Goal: Task Accomplishment & Management: Manage account settings

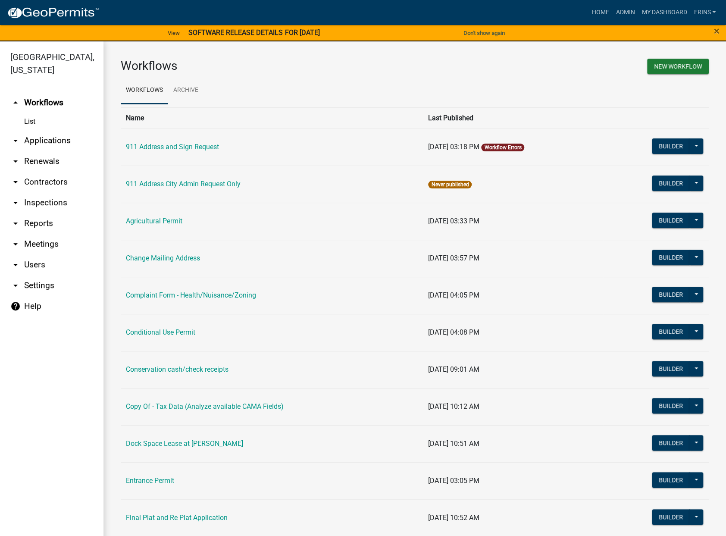
click at [511, 147] on link "Workflow Errors" at bounding box center [502, 147] width 37 height 6
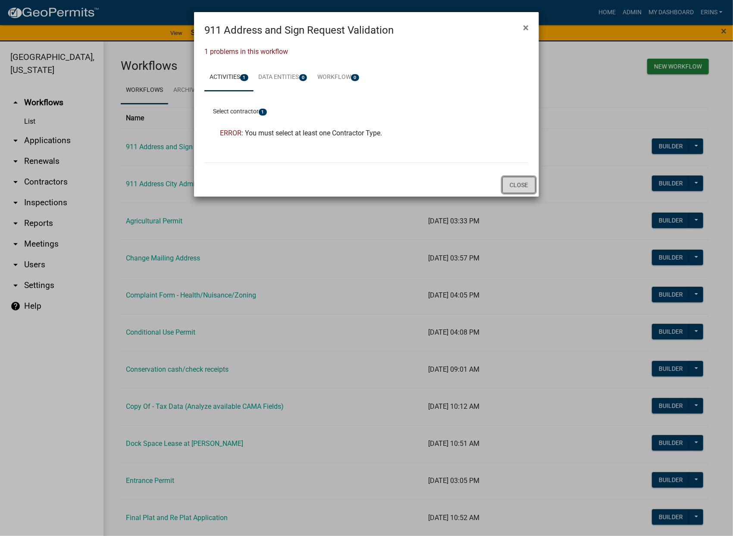
click at [521, 182] on button "Close" at bounding box center [518, 185] width 33 height 16
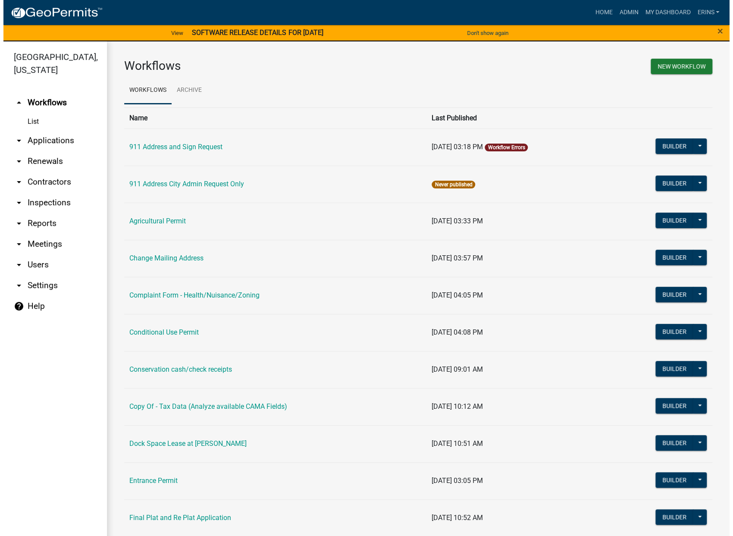
scroll to position [48, 0]
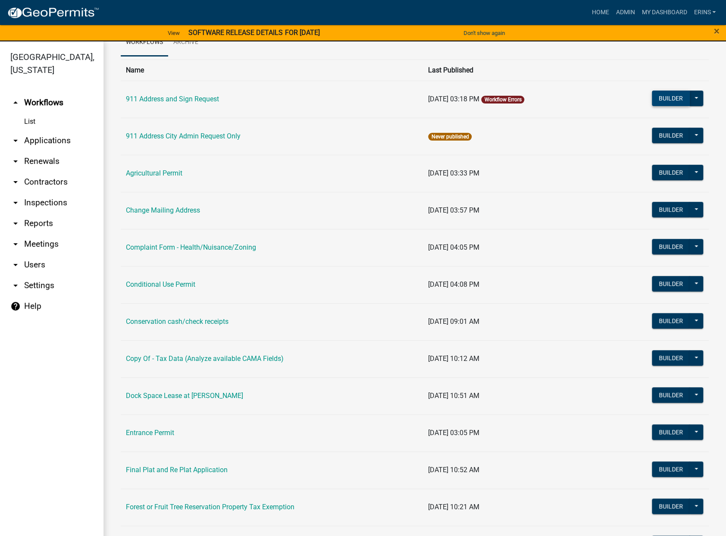
click at [663, 96] on button "Builder" at bounding box center [671, 99] width 38 height 16
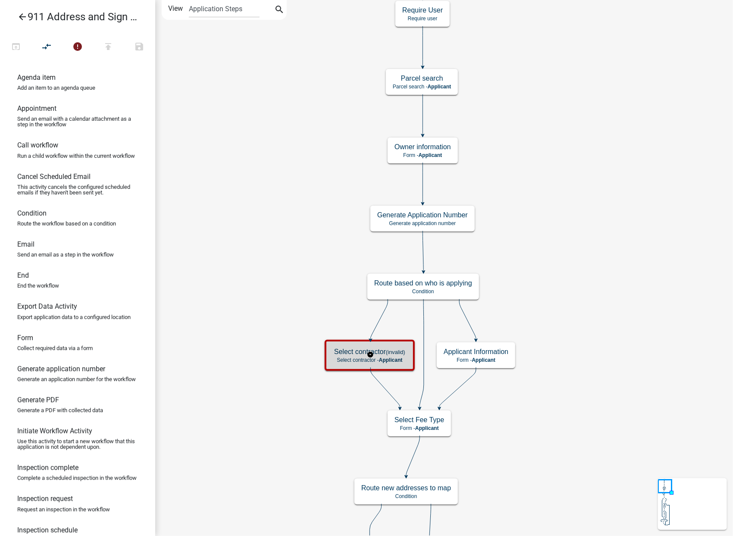
click at [342, 360] on p "Select contractor - Applicant" at bounding box center [369, 360] width 71 height 6
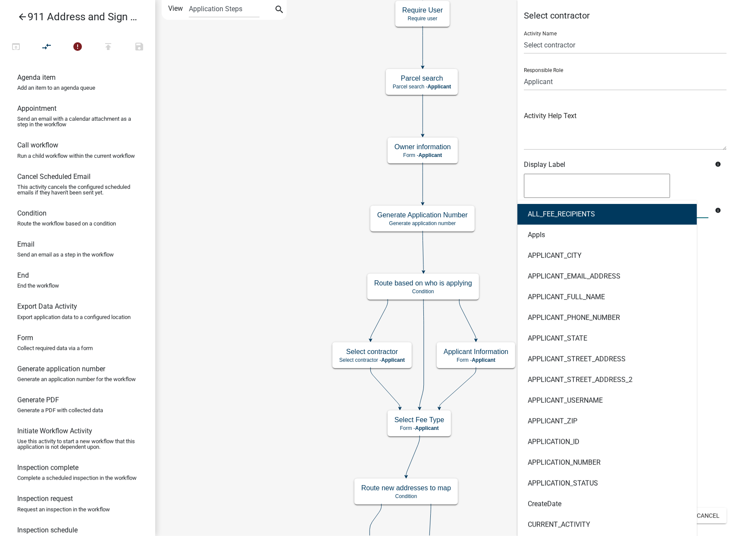
click at [580, 208] on div "ALL_FEE_RECIPIENTS AppIs APPLICANT_CITY APPLICANT_EMAIL_ADDRESS APPLICANT_FULL_…" at bounding box center [616, 210] width 198 height 18
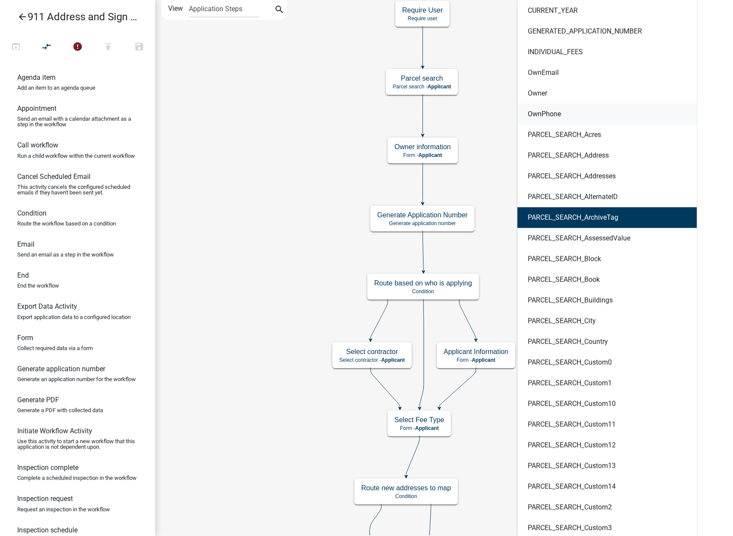
scroll to position [557, 0]
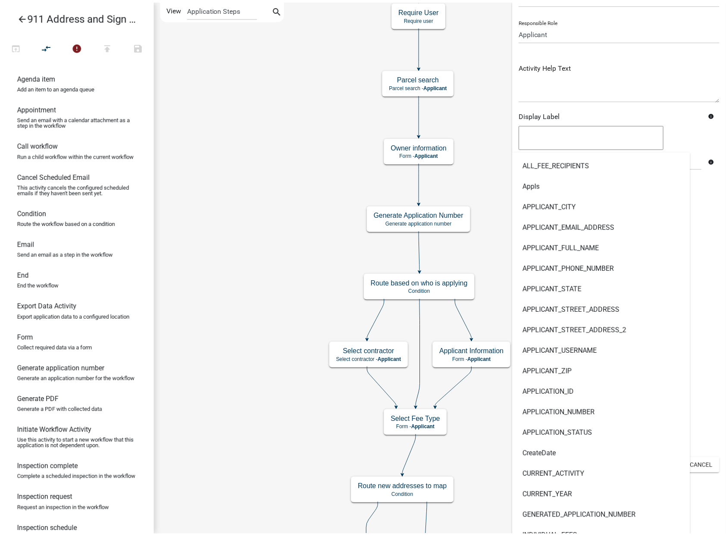
scroll to position [0, 0]
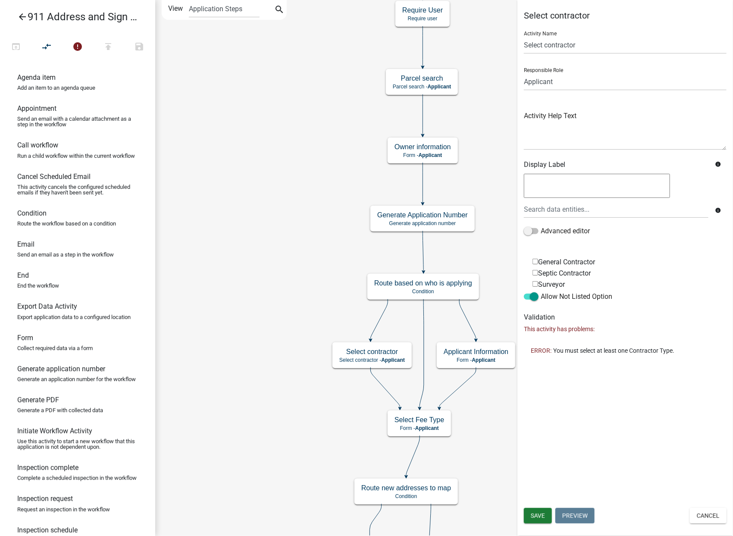
click at [536, 260] on input "General Contractor" at bounding box center [536, 262] width 6 height 6
checkbox input "true"
click at [538, 517] on span "Save" at bounding box center [538, 515] width 14 height 7
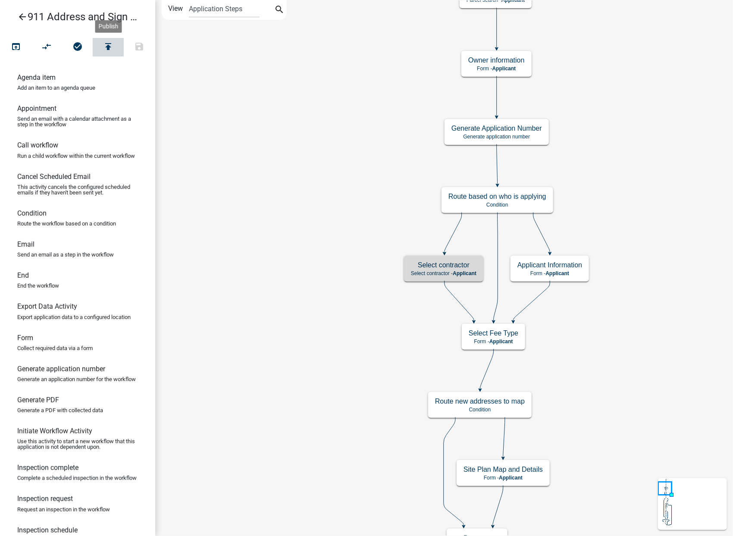
click at [108, 45] on icon "publish" at bounding box center [108, 47] width 10 height 12
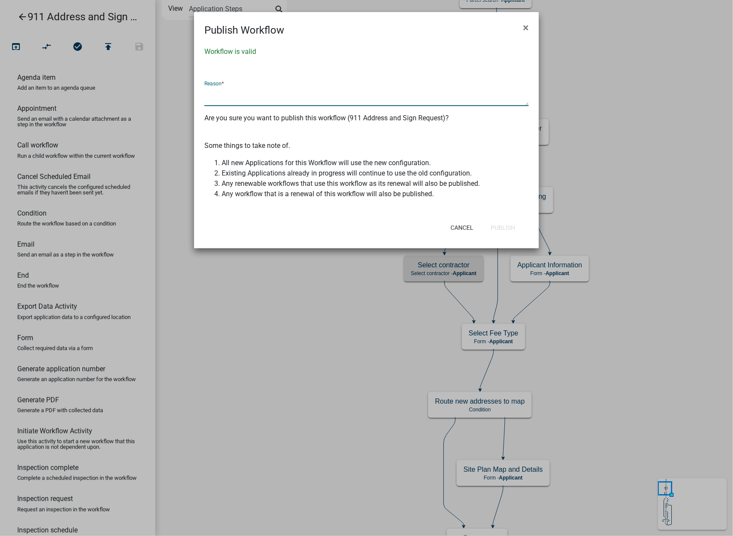
drag, startPoint x: 306, startPoint y: 97, endPoint x: 293, endPoint y: 104, distance: 14.3
click at [295, 103] on textarea at bounding box center [366, 96] width 324 height 20
drag, startPoint x: 273, startPoint y: 100, endPoint x: 264, endPoint y: 101, distance: 8.3
click at [272, 100] on textarea at bounding box center [366, 96] width 324 height 20
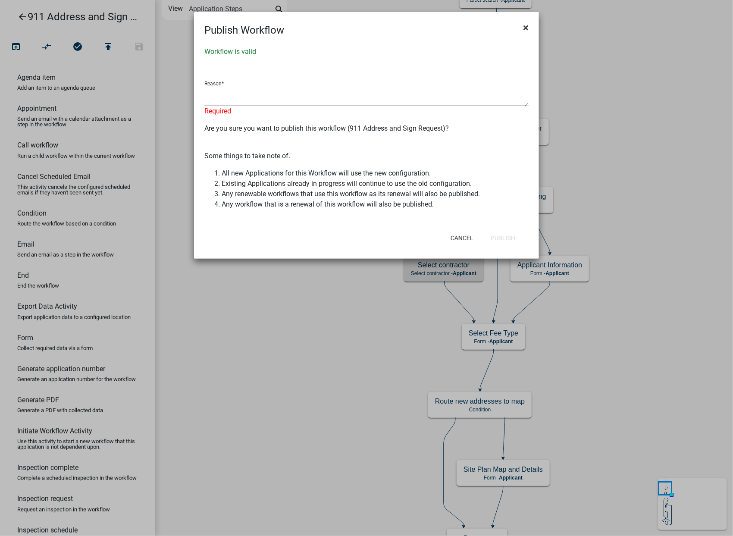
click at [525, 25] on span "×" at bounding box center [526, 28] width 6 height 12
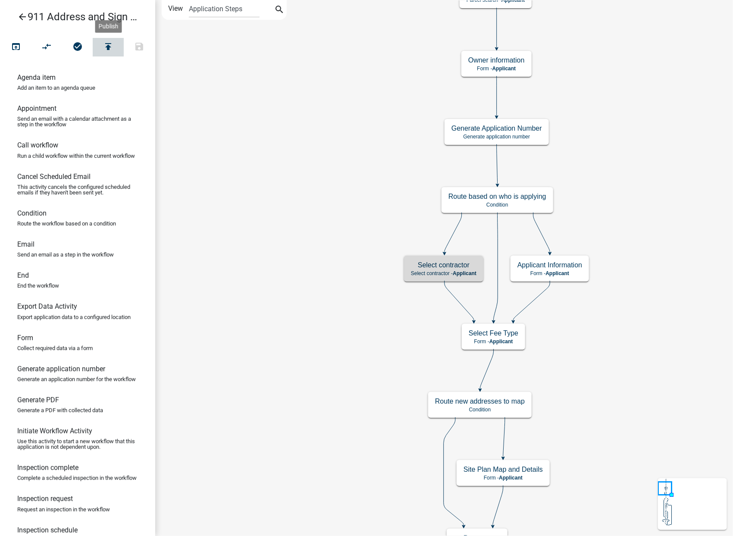
click at [103, 43] on button "publish" at bounding box center [108, 47] width 31 height 19
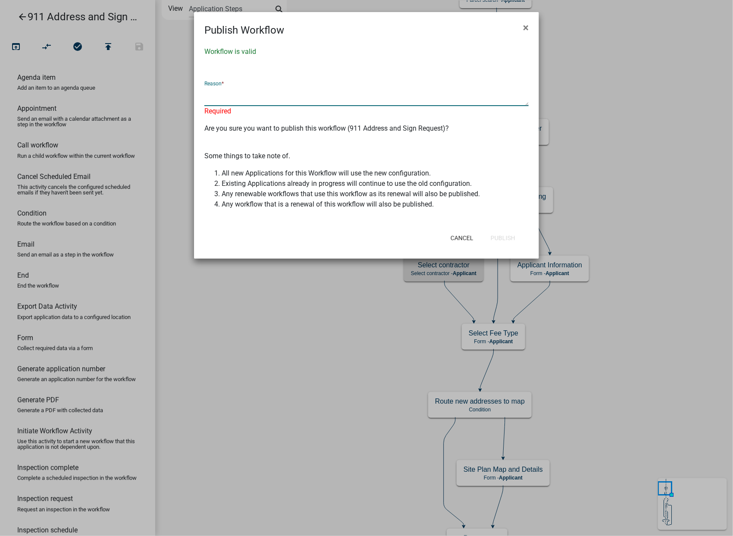
click at [290, 95] on textarea at bounding box center [366, 96] width 324 height 20
click at [525, 103] on textarea at bounding box center [366, 96] width 324 height 20
click at [526, 104] on textarea at bounding box center [366, 95] width 324 height 19
click at [524, 102] on textarea at bounding box center [366, 95] width 324 height 19
click at [526, 26] on span "×" at bounding box center [526, 28] width 6 height 12
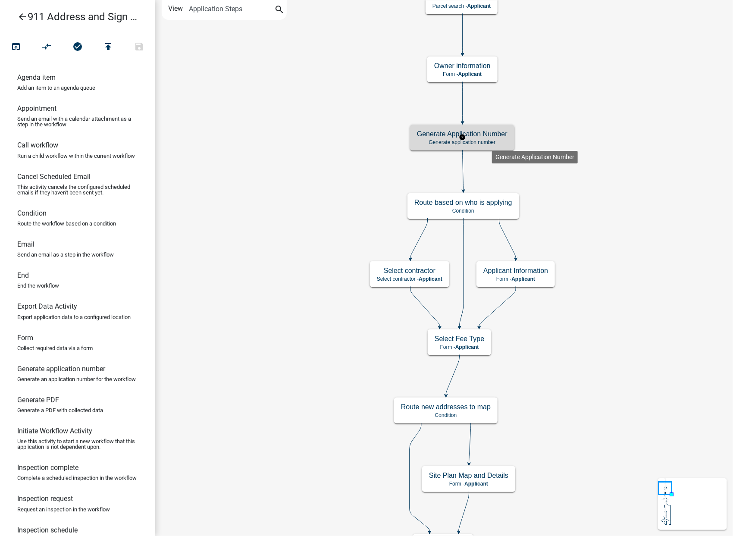
click at [492, 144] on p "Generate application number" at bounding box center [462, 142] width 91 height 6
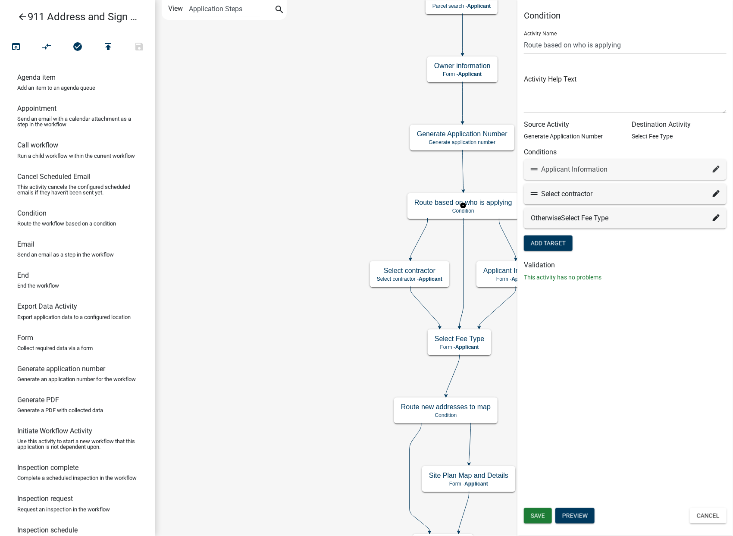
click at [716, 168] on icon at bounding box center [716, 169] width 7 height 7
select select "4: d21ef695-6738-495b-991c-47c62397301a"
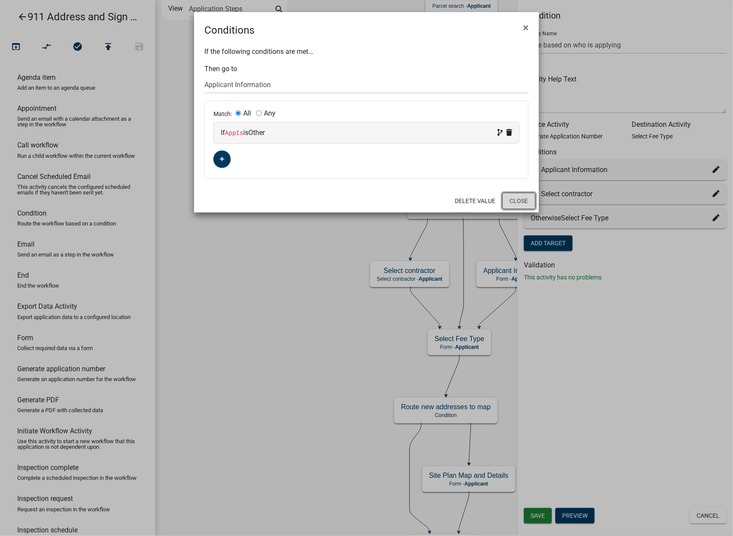
click at [522, 199] on button "Close" at bounding box center [518, 201] width 33 height 16
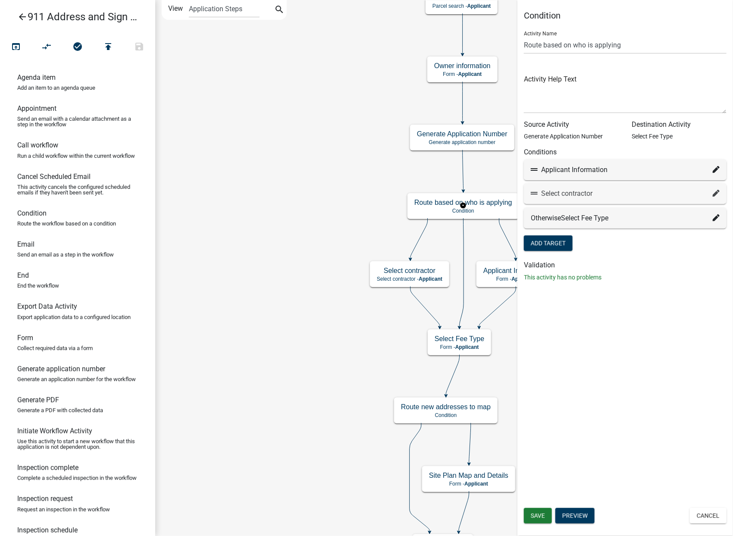
click at [718, 194] on icon at bounding box center [716, 193] width 7 height 7
select select "5: 549273bb-ce19-4d27-b712-3561826d6d7a"
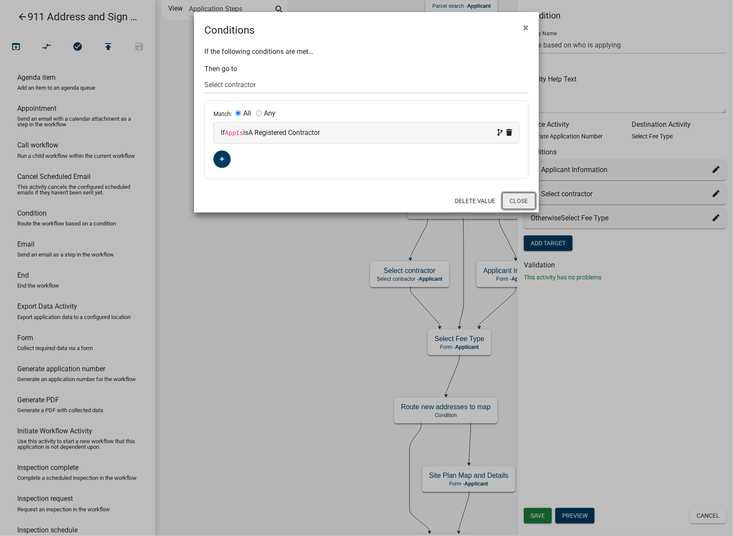
click at [524, 198] on button "Close" at bounding box center [518, 201] width 33 height 16
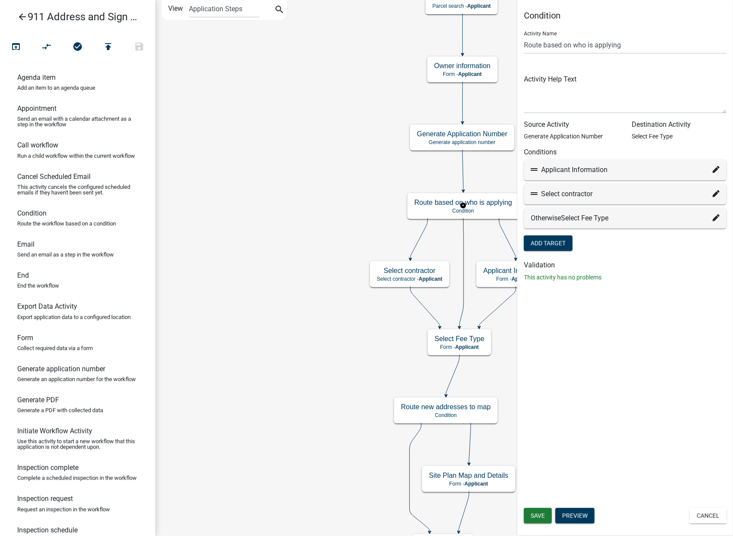
click at [714, 216] on icon at bounding box center [716, 217] width 7 height 7
select select "8: 0460c7e3-7b46-45f0-96a9-6f940cc8cd0b"
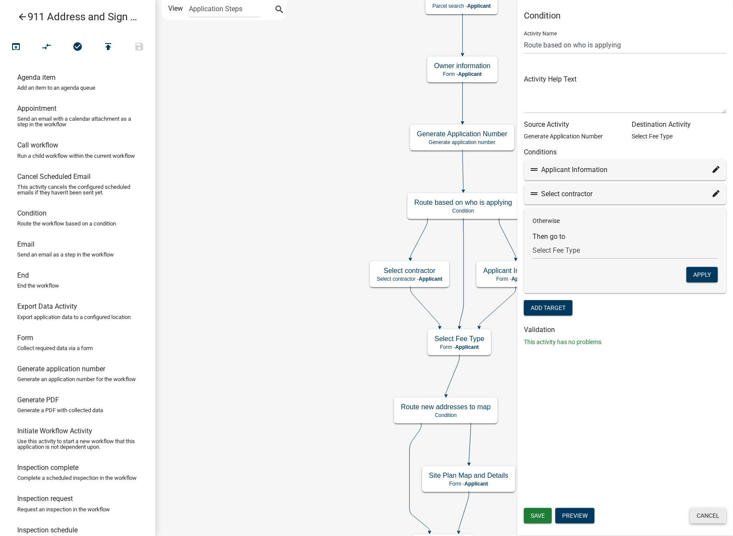
click at [708, 514] on button "Cancel" at bounding box center [708, 516] width 37 height 16
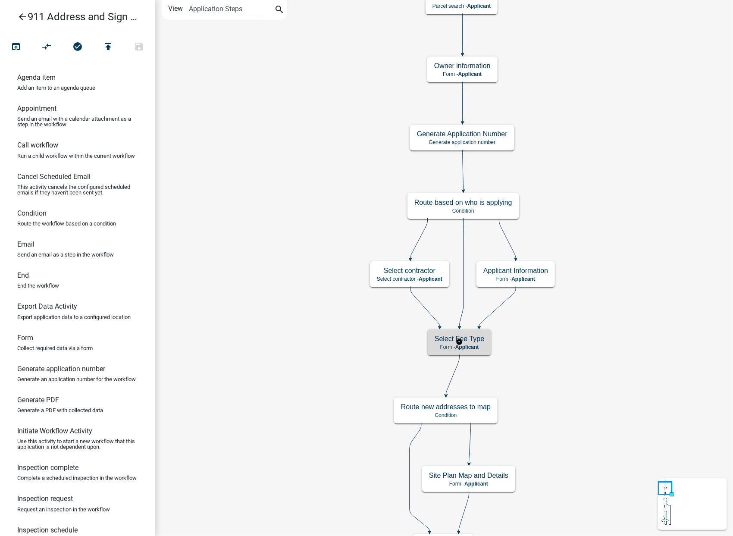
click at [485, 349] on div "Select Fee Type Form - Applicant" at bounding box center [459, 342] width 63 height 26
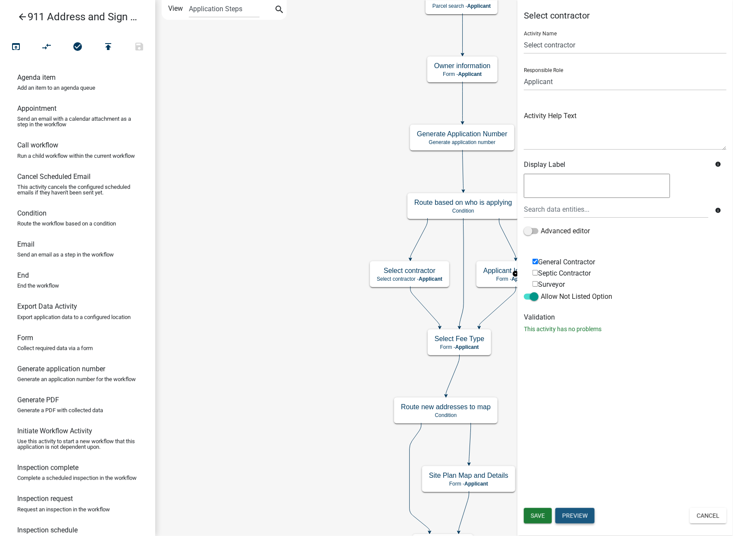
click at [584, 512] on button "Preview" at bounding box center [574, 516] width 39 height 16
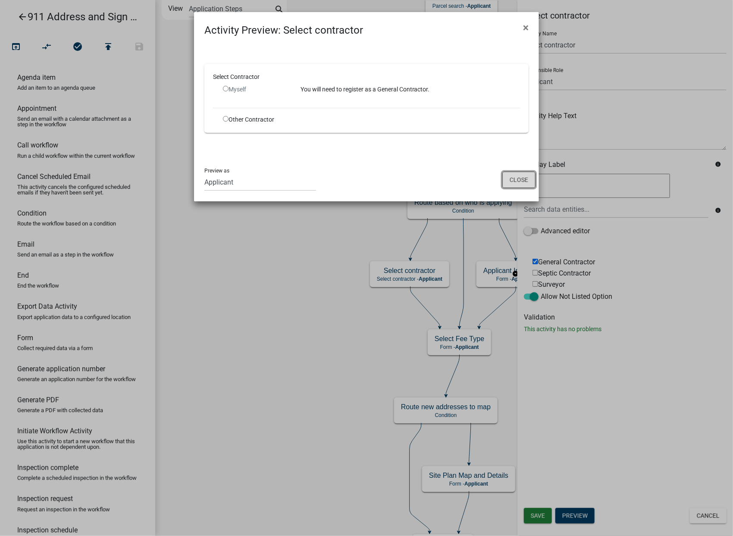
click at [527, 179] on button "Close" at bounding box center [518, 180] width 33 height 16
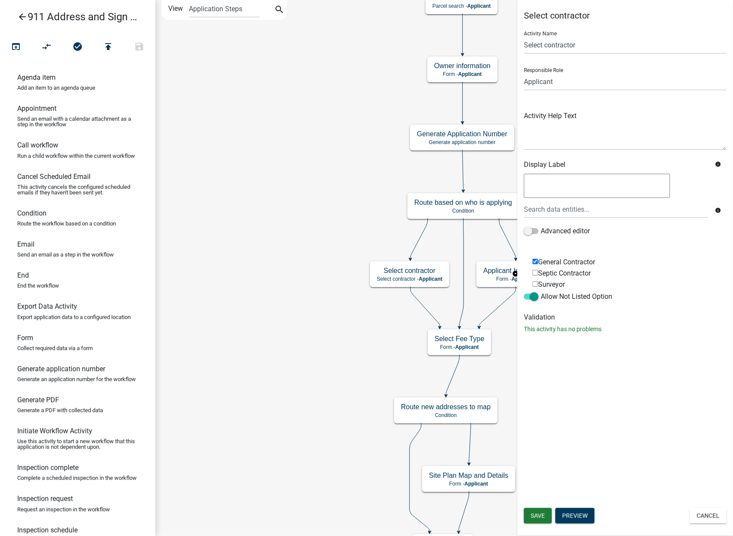
click at [536, 273] on input "Septic Contractor" at bounding box center [536, 273] width 6 height 6
checkbox input "true"
click at [537, 283] on input "Surveyor" at bounding box center [536, 284] width 6 height 6
checkbox input "true"
click at [583, 512] on button "Preview" at bounding box center [574, 516] width 39 height 16
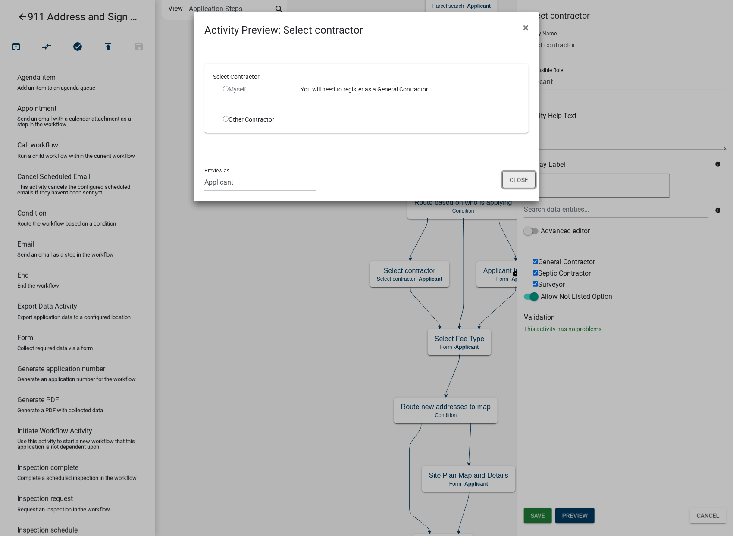
click at [521, 181] on button "Close" at bounding box center [518, 180] width 33 height 16
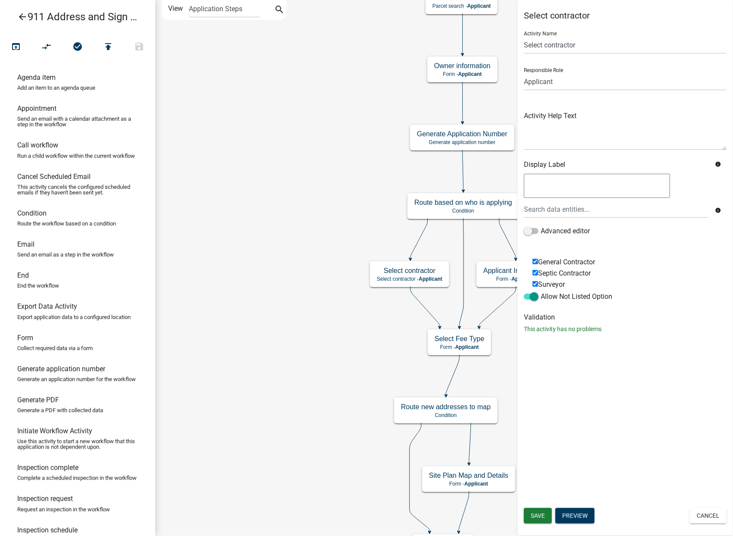
click at [536, 273] on input "Septic Contractor" at bounding box center [536, 273] width 6 height 6
checkbox input "false"
click at [536, 284] on input "Surveyor" at bounding box center [536, 284] width 6 height 6
checkbox input "false"
click at [542, 515] on span "Save" at bounding box center [538, 515] width 14 height 7
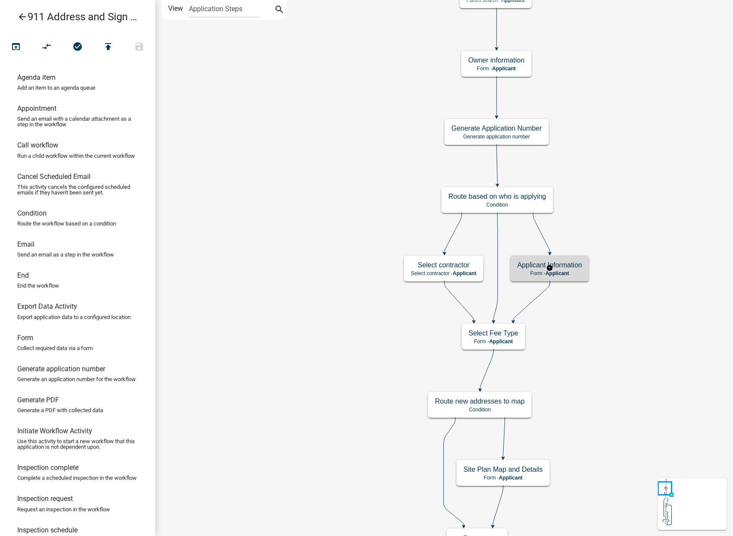
click at [572, 272] on p "Form - Applicant" at bounding box center [549, 273] width 65 height 6
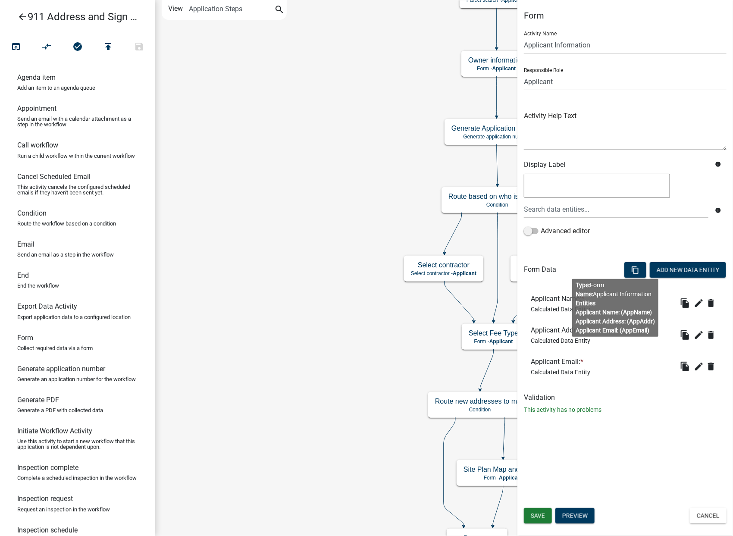
click at [618, 447] on div "Form Activity Name Applicant Information Responsible Role Applicant Engineer_Pe…" at bounding box center [625, 268] width 216 height 536
click at [577, 517] on button "Preview" at bounding box center [574, 516] width 39 height 16
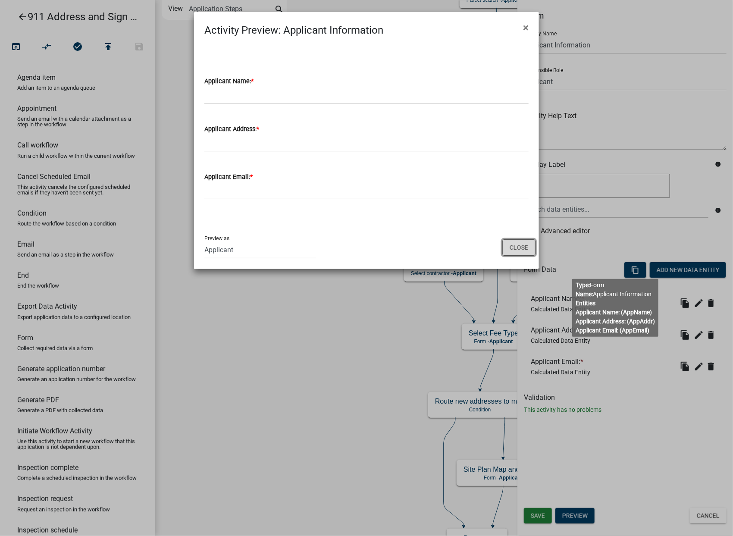
click at [518, 249] on button "Close" at bounding box center [518, 247] width 33 height 16
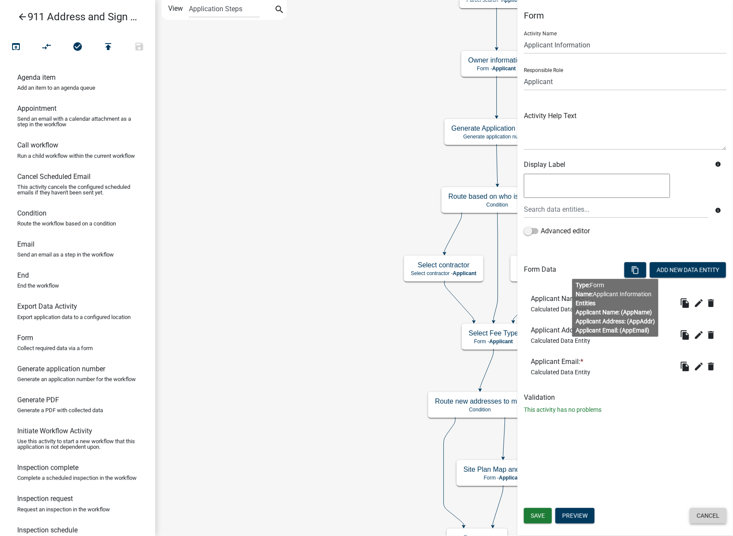
click at [708, 514] on button "Cancel" at bounding box center [708, 516] width 37 height 16
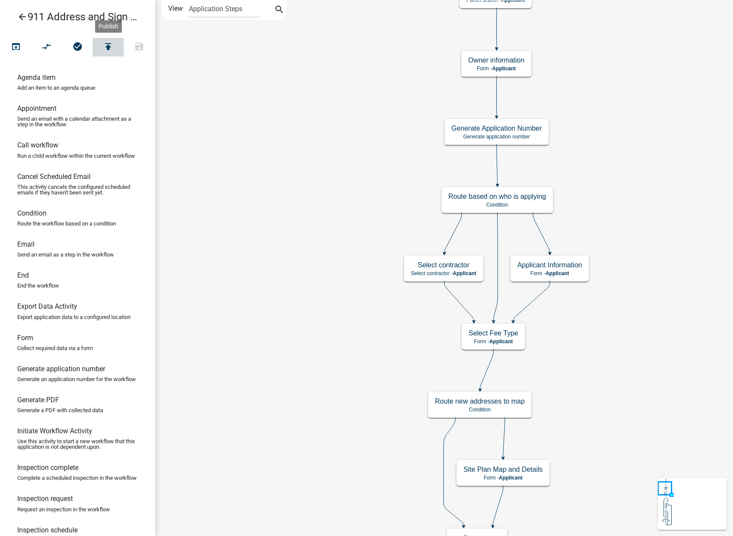
click at [110, 46] on icon "publish" at bounding box center [108, 47] width 10 height 12
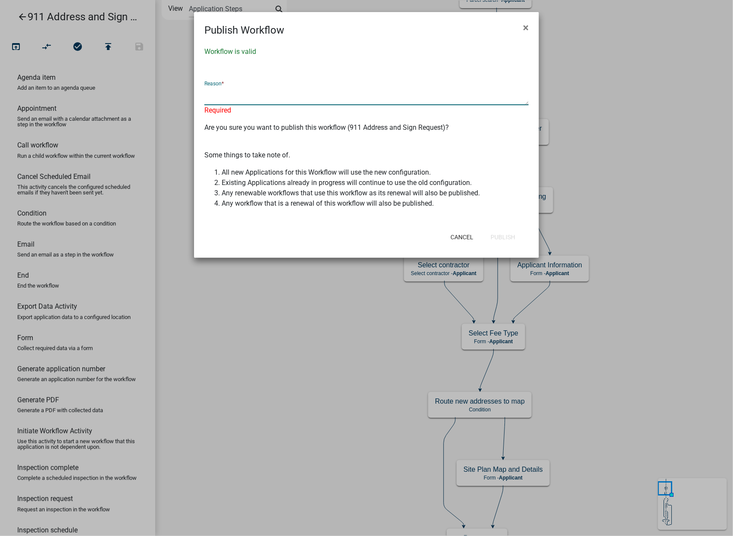
click at [255, 98] on textarea at bounding box center [366, 95] width 324 height 19
drag, startPoint x: 205, startPoint y: 80, endPoint x: 215, endPoint y: 91, distance: 14.6
click at [208, 79] on div "Reason * Required" at bounding box center [366, 94] width 324 height 41
click at [223, 97] on textarea at bounding box center [366, 95] width 324 height 19
click at [224, 95] on textarea at bounding box center [366, 95] width 324 height 19
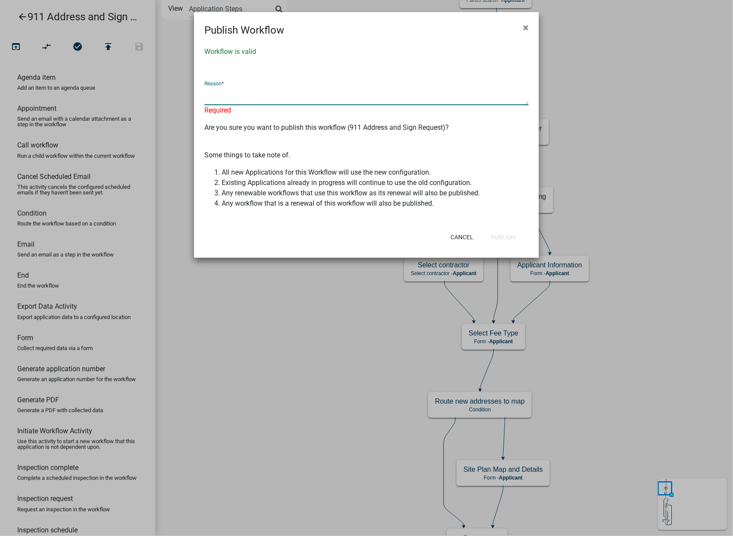
type textarea "T"
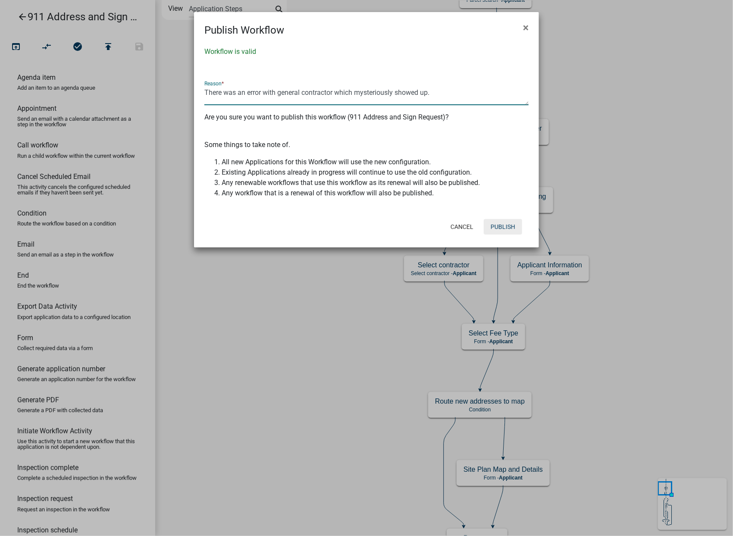
type textarea "There was an error with general contractor which mysteriously showed up."
click at [514, 224] on button "Publish" at bounding box center [503, 227] width 38 height 16
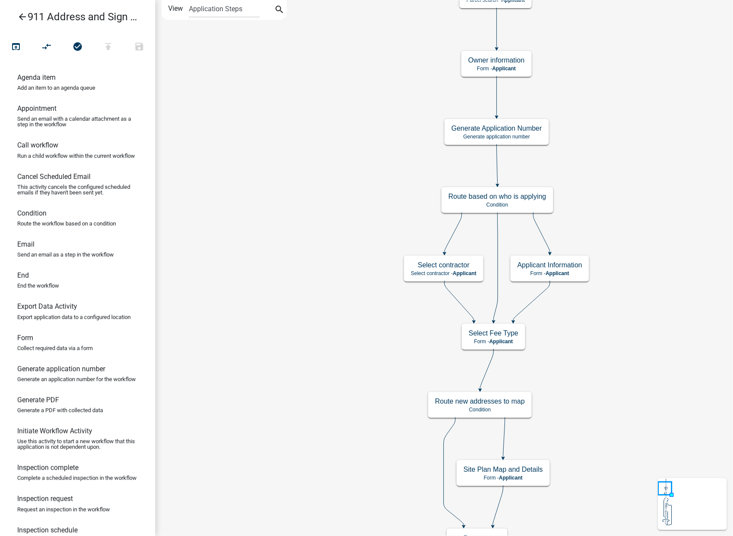
click at [26, 17] on icon "arrow_back" at bounding box center [22, 18] width 10 height 12
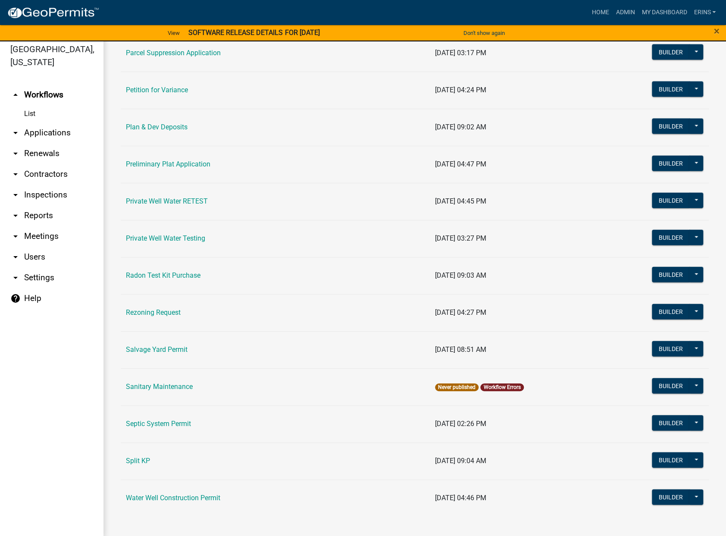
scroll to position [10, 0]
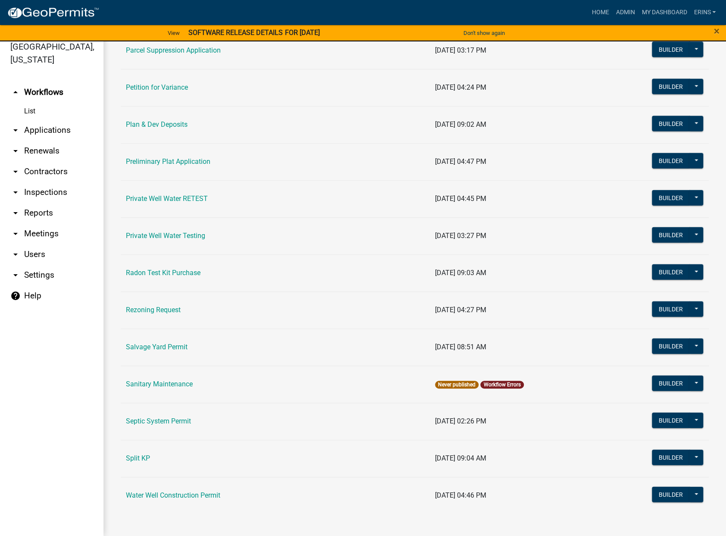
click at [508, 382] on link "Workflow Errors" at bounding box center [501, 385] width 37 height 6
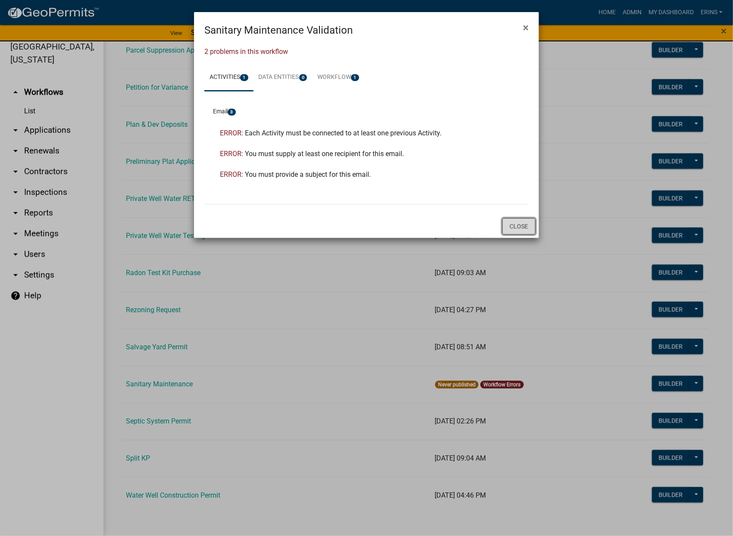
click at [514, 224] on button "Close" at bounding box center [518, 226] width 33 height 16
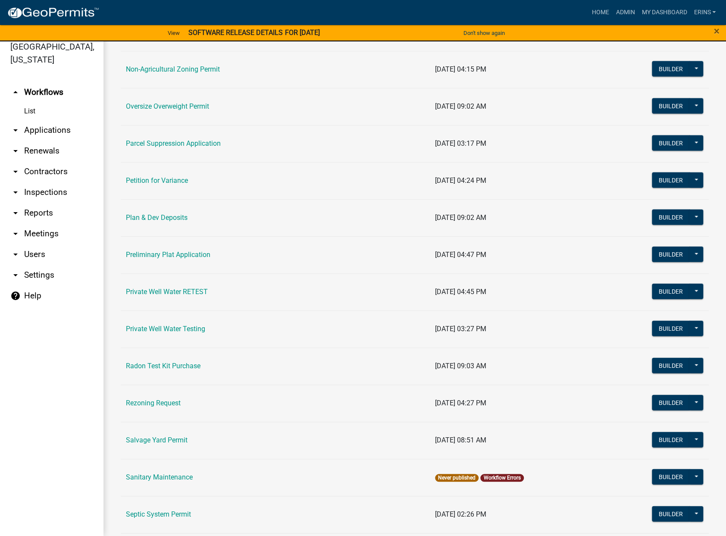
scroll to position [814, 0]
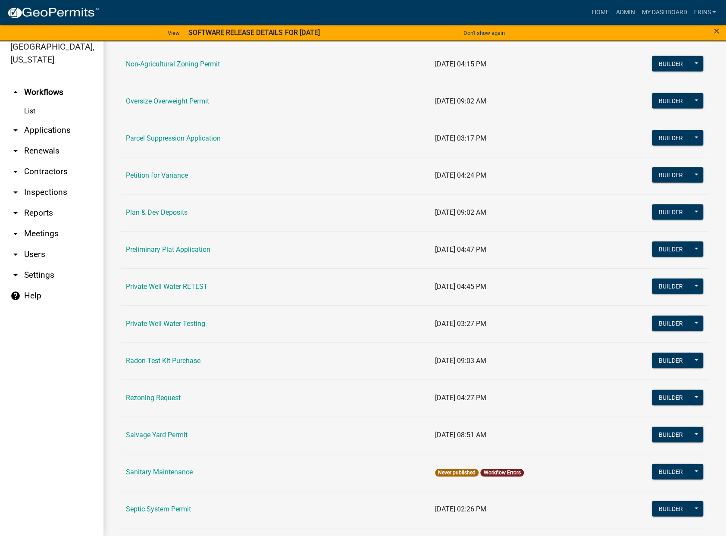
click at [176, 320] on link "Private Well Water Testing" at bounding box center [165, 324] width 79 height 8
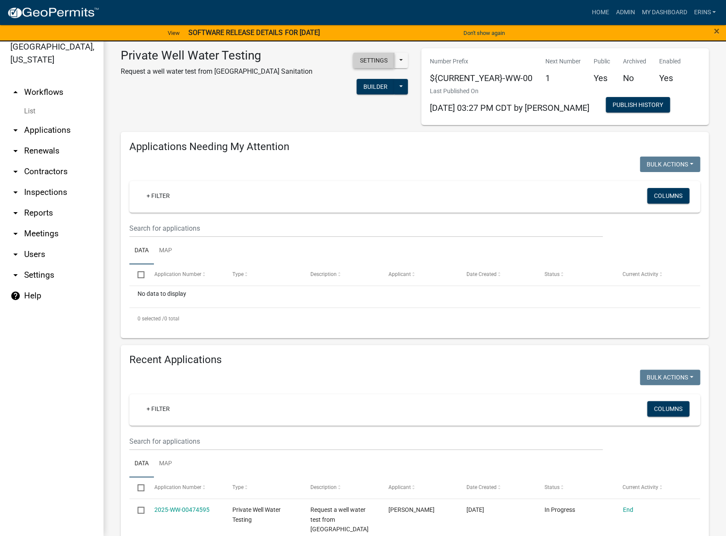
click at [376, 63] on button "Settings" at bounding box center [373, 61] width 41 height 16
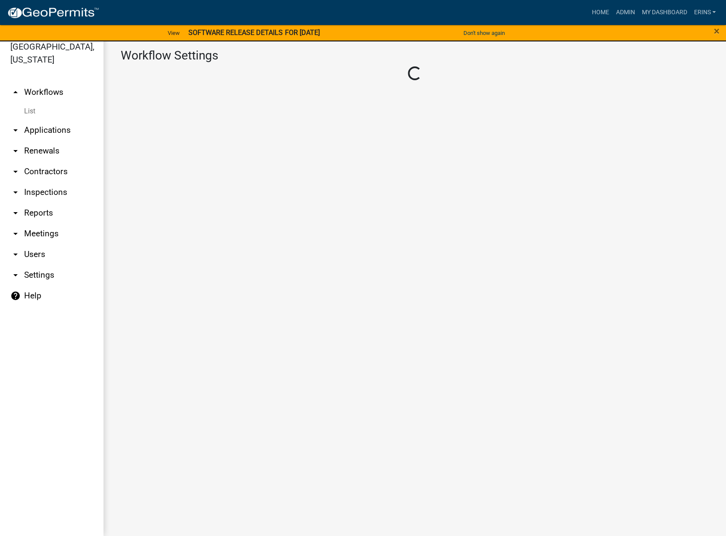
select select "1"
select select "9ccf1ce1-1493-4898-8bc7-7e5fceeec4cb"
select select
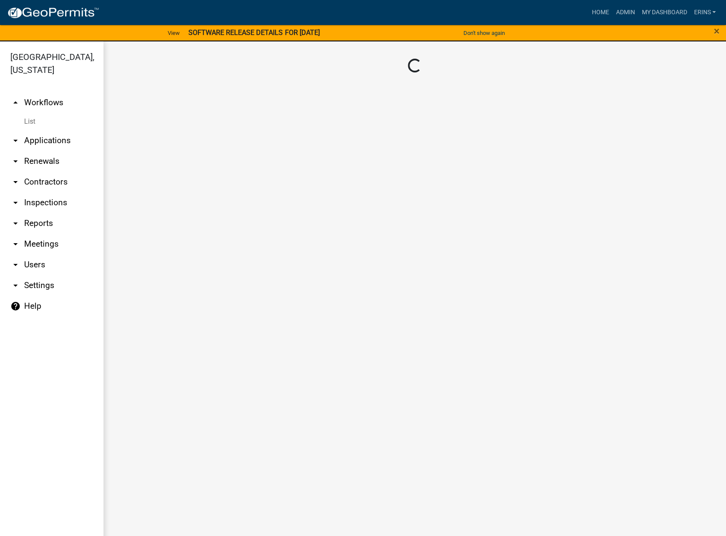
scroll to position [10, 0]
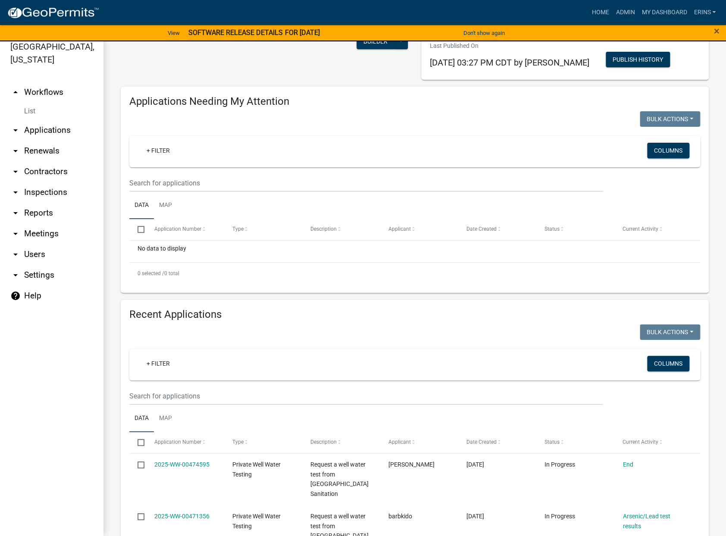
scroll to position [144, 0]
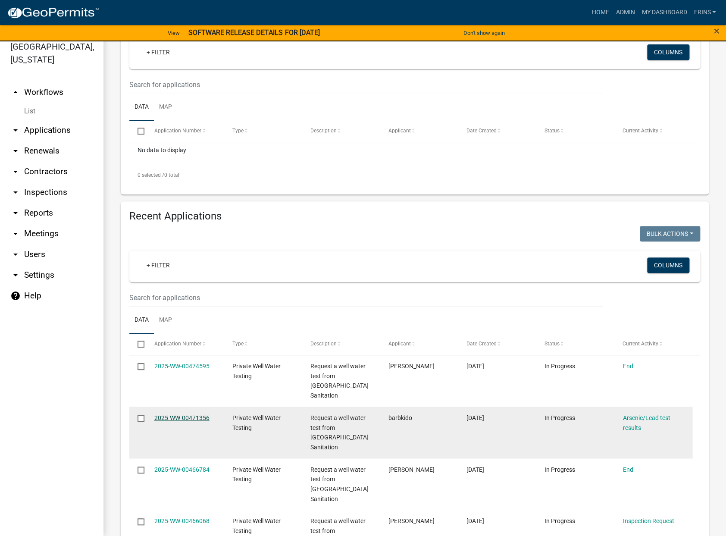
click at [183, 414] on link "2025-WW-00471356" at bounding box center [181, 417] width 55 height 7
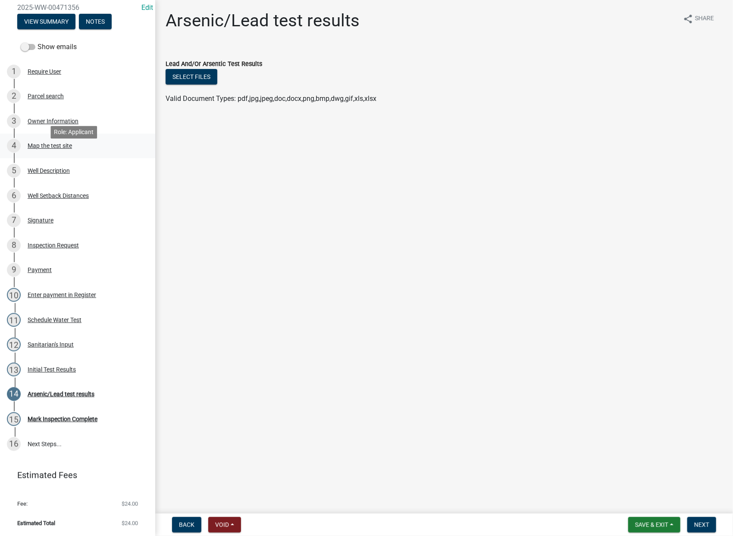
scroll to position [96, 0]
click at [62, 366] on div "Initial Test Results" at bounding box center [52, 369] width 48 height 6
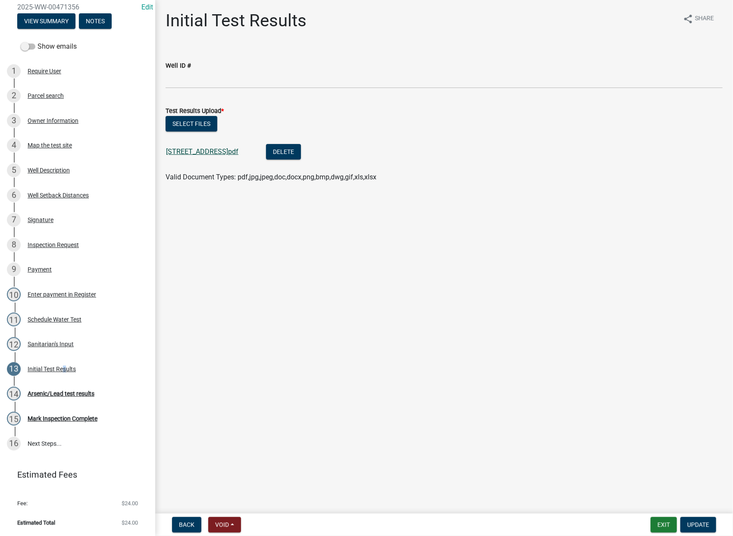
click at [194, 153] on link "[STREET_ADDRESS]pdf" at bounding box center [202, 151] width 72 height 8
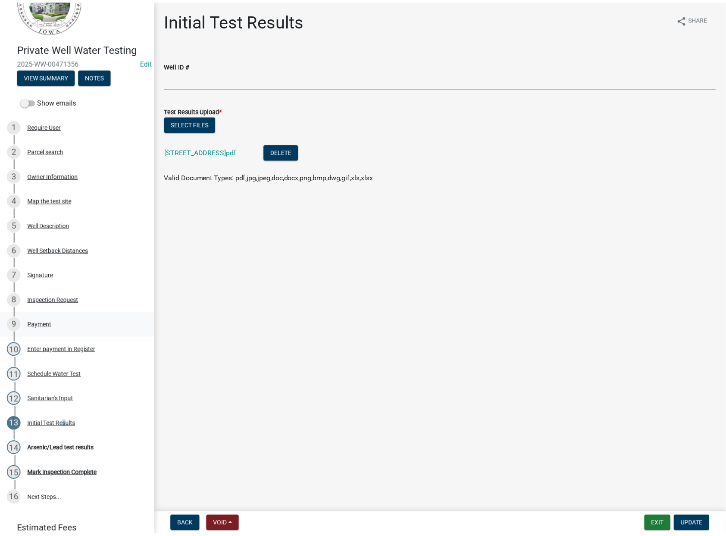
scroll to position [0, 0]
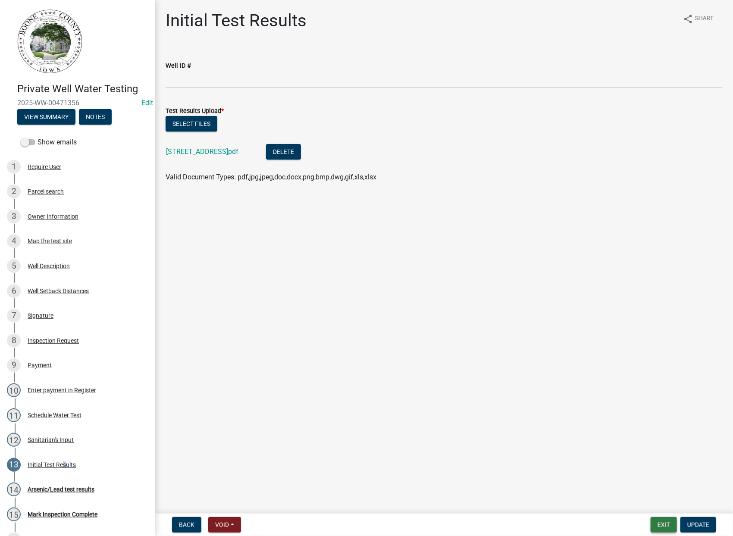
click at [659, 527] on button "Exit" at bounding box center [664, 525] width 26 height 16
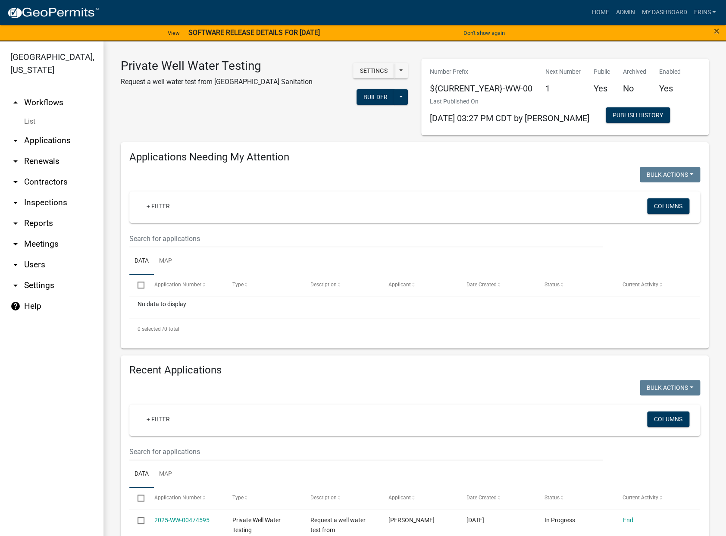
click at [30, 113] on link "List" at bounding box center [51, 121] width 103 height 17
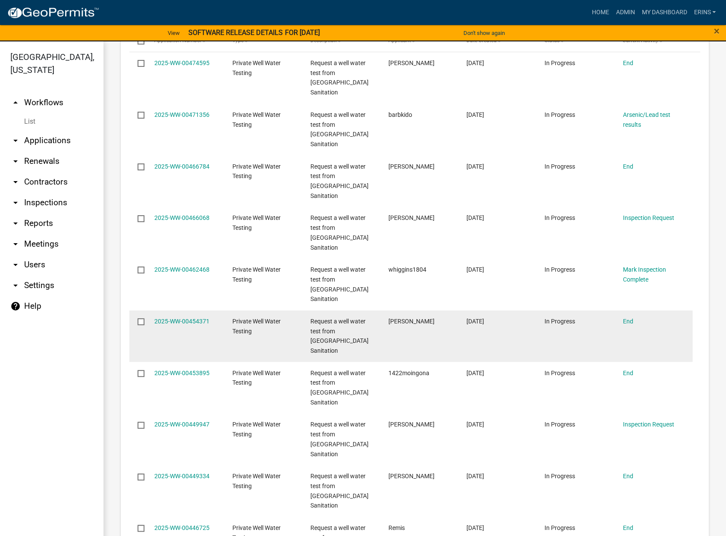
scroll to position [468, 0]
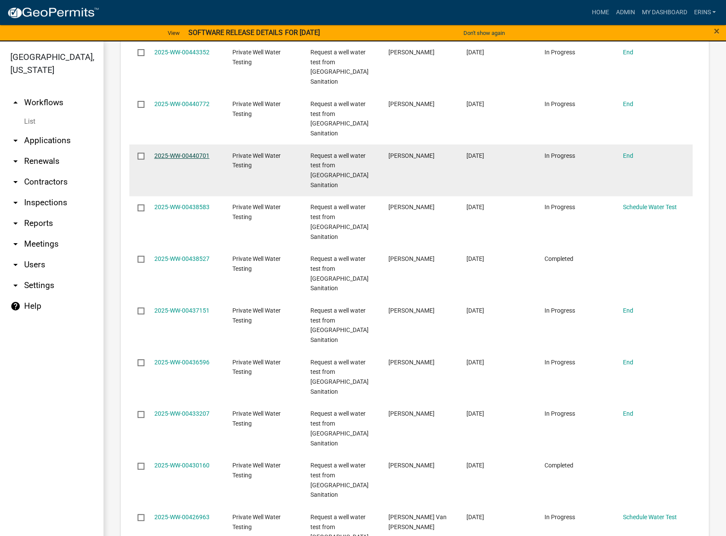
click at [195, 152] on link "2025-WW-00440701" at bounding box center [181, 155] width 55 height 7
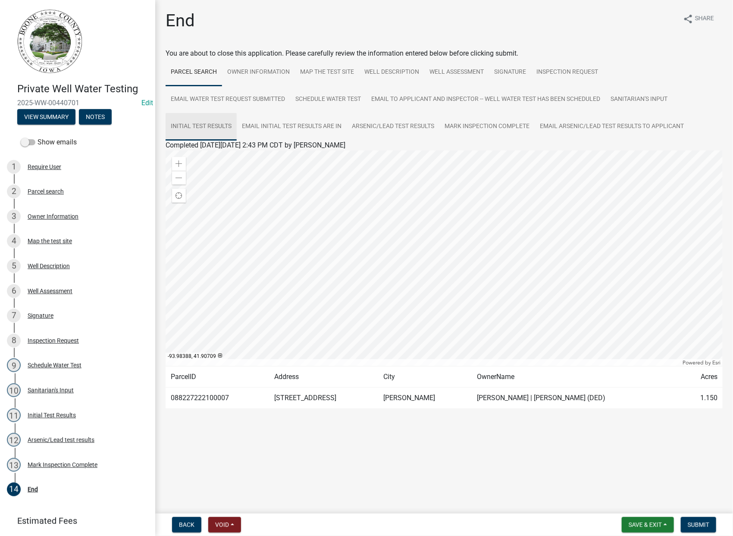
click at [188, 125] on link "Initial Test Results" at bounding box center [201, 127] width 71 height 28
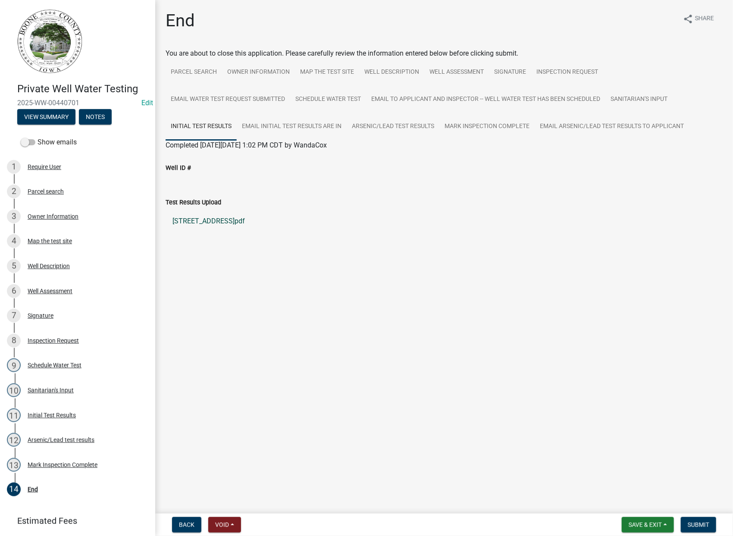
click at [203, 221] on link "[STREET_ADDRESS]pdf" at bounding box center [444, 221] width 557 height 21
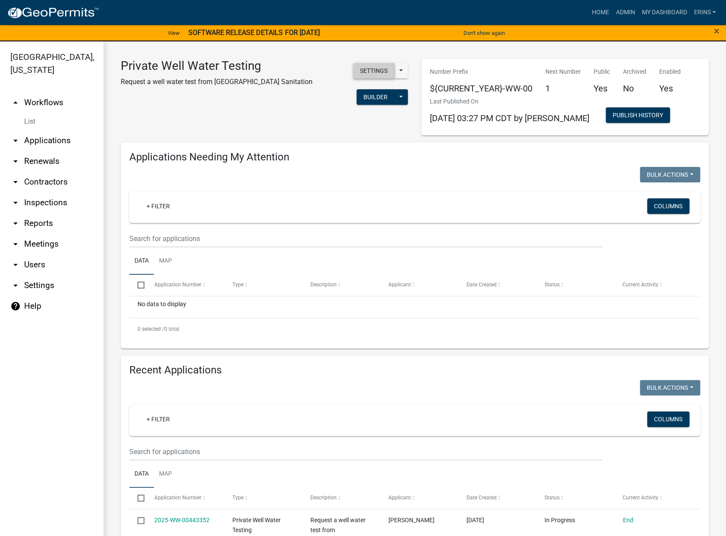
click at [373, 72] on button "Settings" at bounding box center [373, 71] width 41 height 16
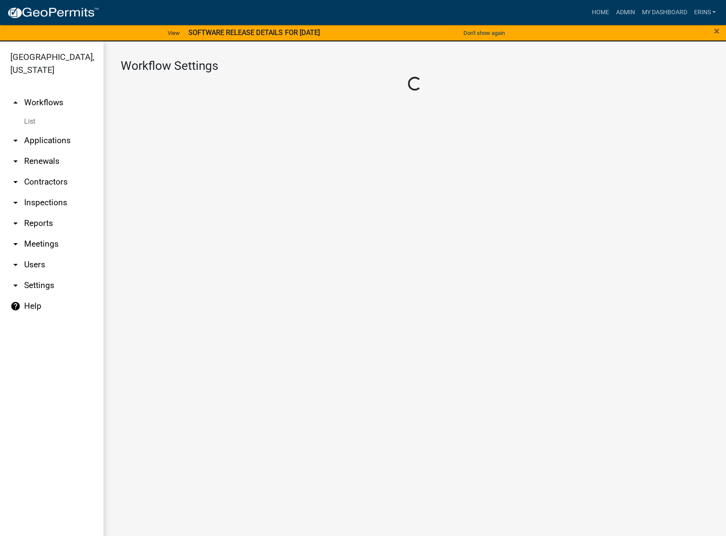
select select "1"
select select "9ccf1ce1-1493-4898-8bc7-7e5fceeec4cb"
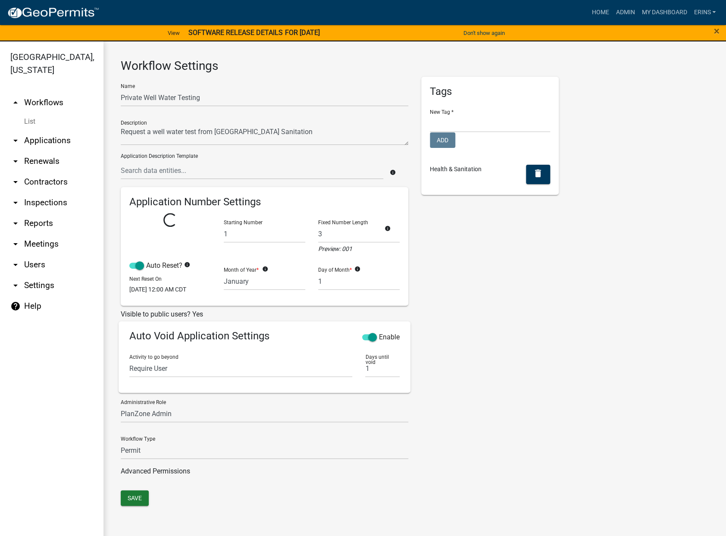
select select
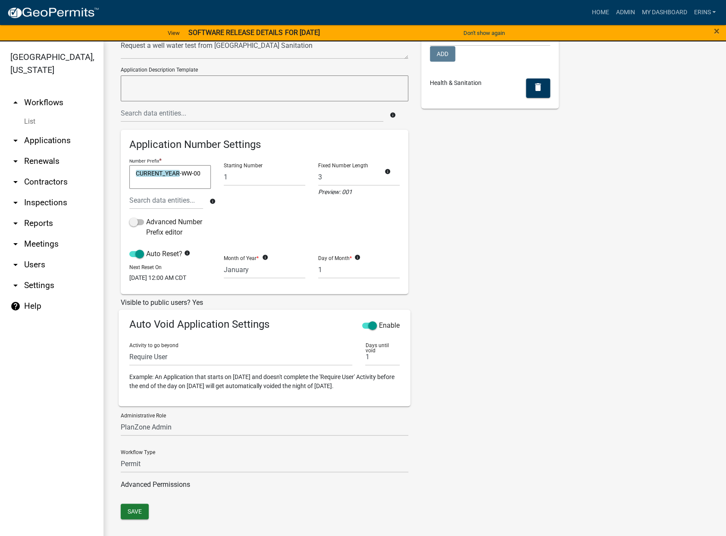
scroll to position [92, 0]
drag, startPoint x: 137, startPoint y: 510, endPoint x: 182, endPoint y: 499, distance: 45.8
click at [138, 510] on button "Save" at bounding box center [135, 512] width 28 height 16
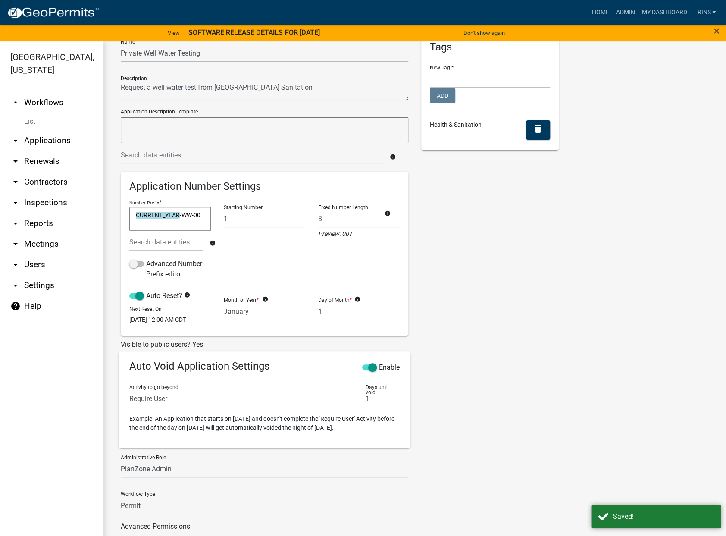
scroll to position [0, 0]
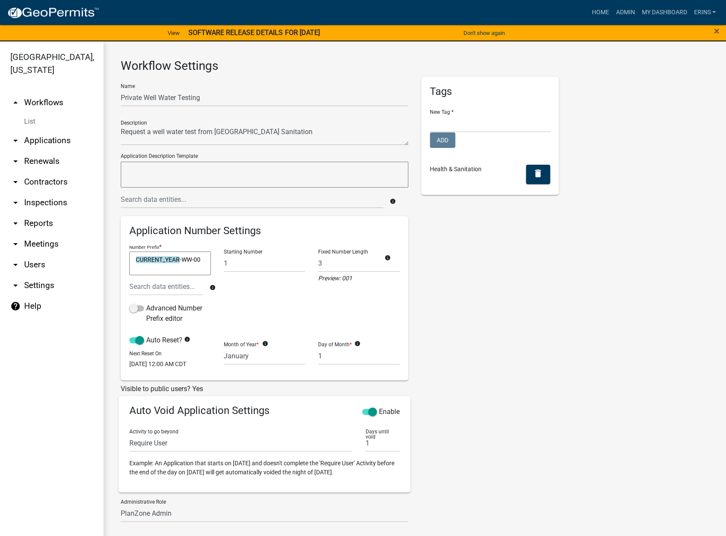
click at [32, 113] on link "List" at bounding box center [51, 121] width 103 height 17
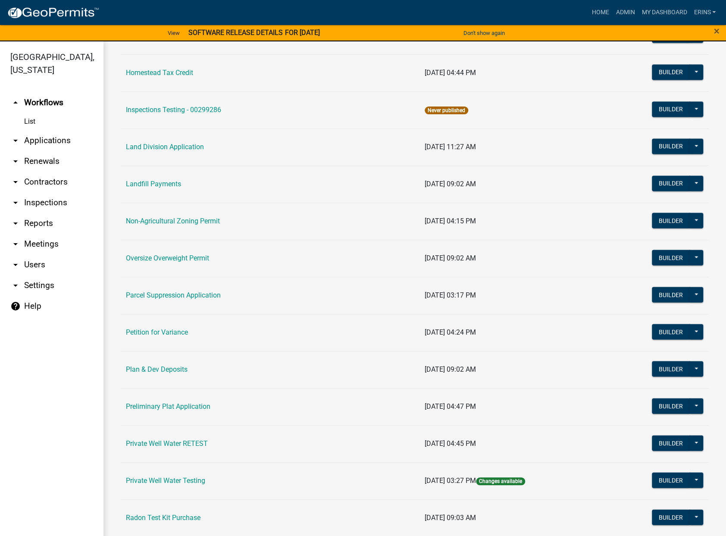
scroll to position [718, 0]
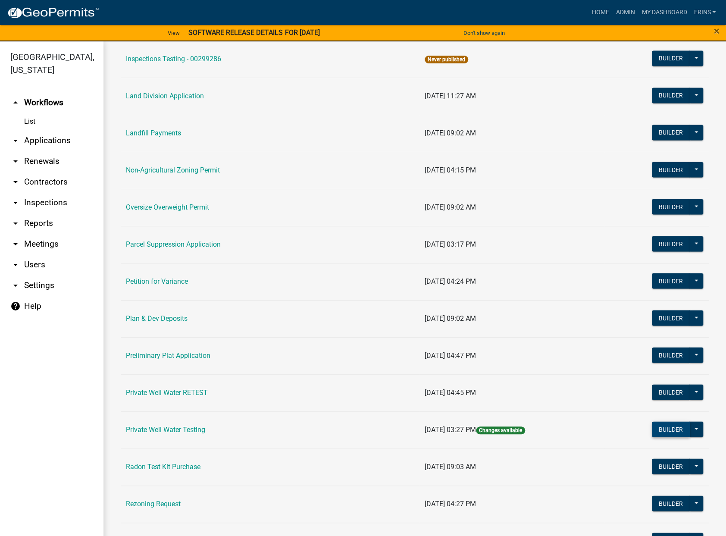
click at [655, 426] on button "Builder" at bounding box center [671, 429] width 38 height 16
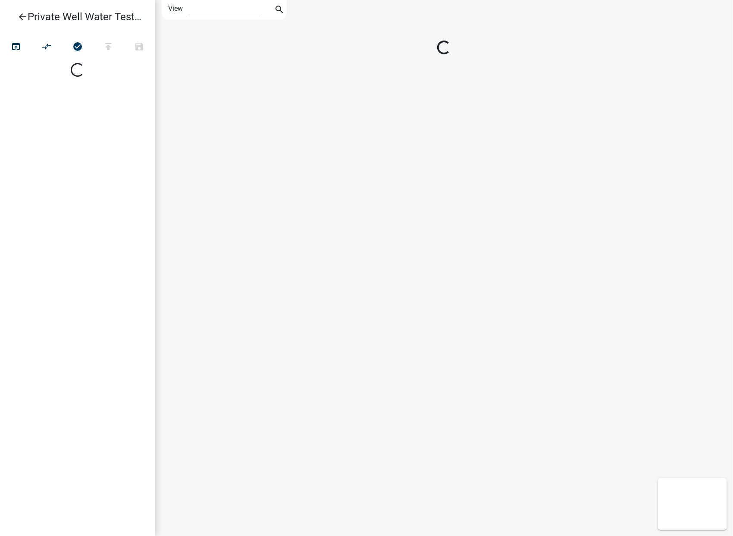
select select "1"
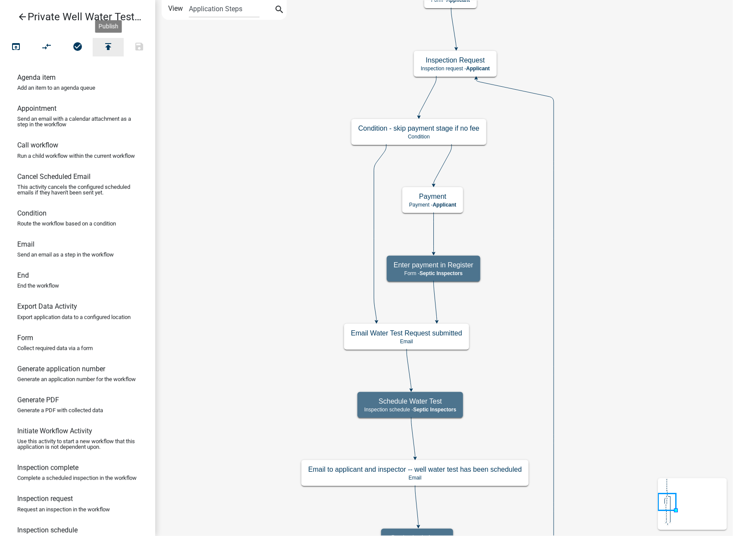
click at [110, 48] on icon "publish" at bounding box center [108, 47] width 10 height 12
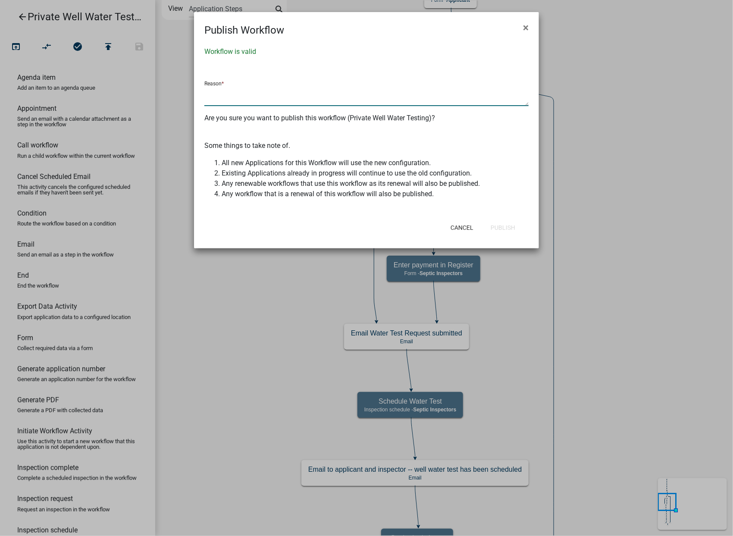
click at [213, 101] on textarea at bounding box center [366, 96] width 324 height 20
drag, startPoint x: 231, startPoint y: 93, endPoint x: 204, endPoint y: 97, distance: 27.1
click at [204, 97] on textarea "Updated Permit numbering" at bounding box center [366, 96] width 324 height 20
type textarea "Noticed Permit numbering is weird so just clicked save in the settings menu."
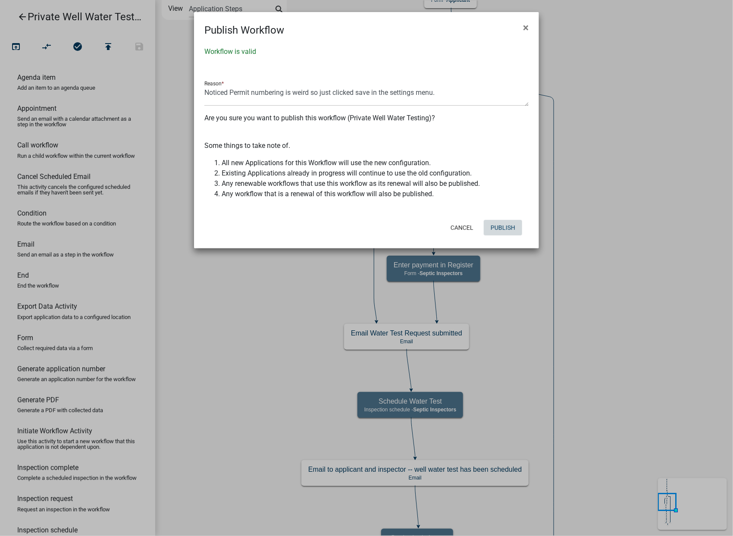
click at [505, 224] on button "Publish" at bounding box center [503, 228] width 38 height 16
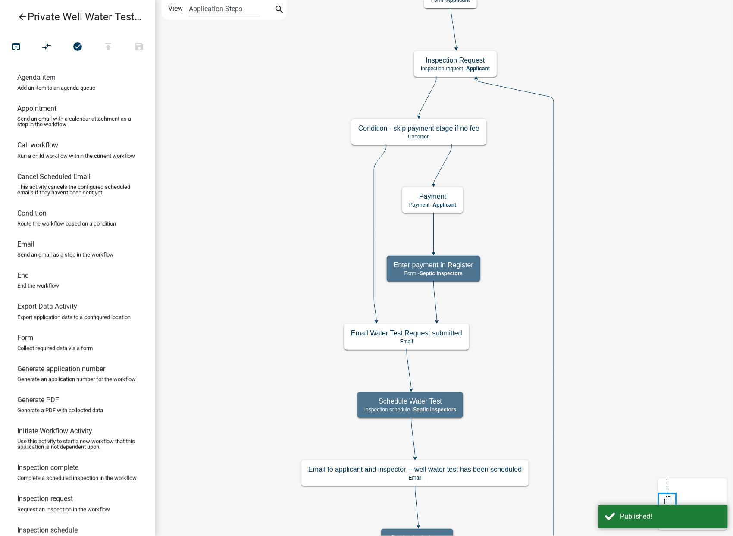
click at [21, 15] on icon "arrow_back" at bounding box center [22, 18] width 10 height 12
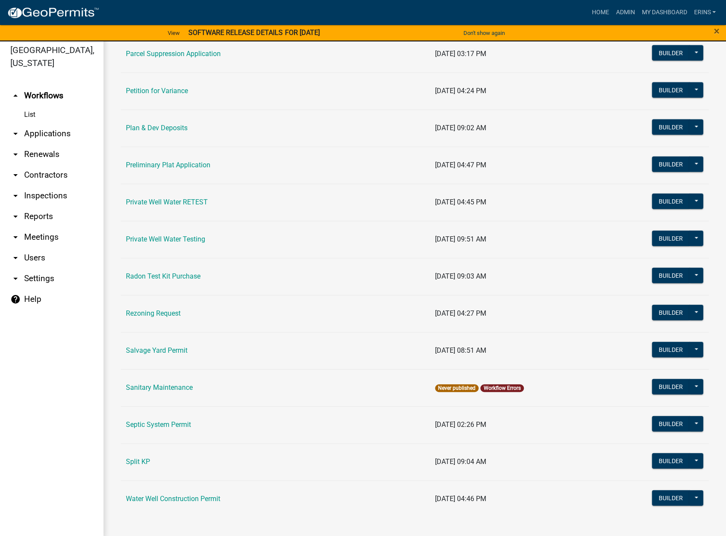
scroll to position [10, 0]
